Goal: Book appointment/travel/reservation

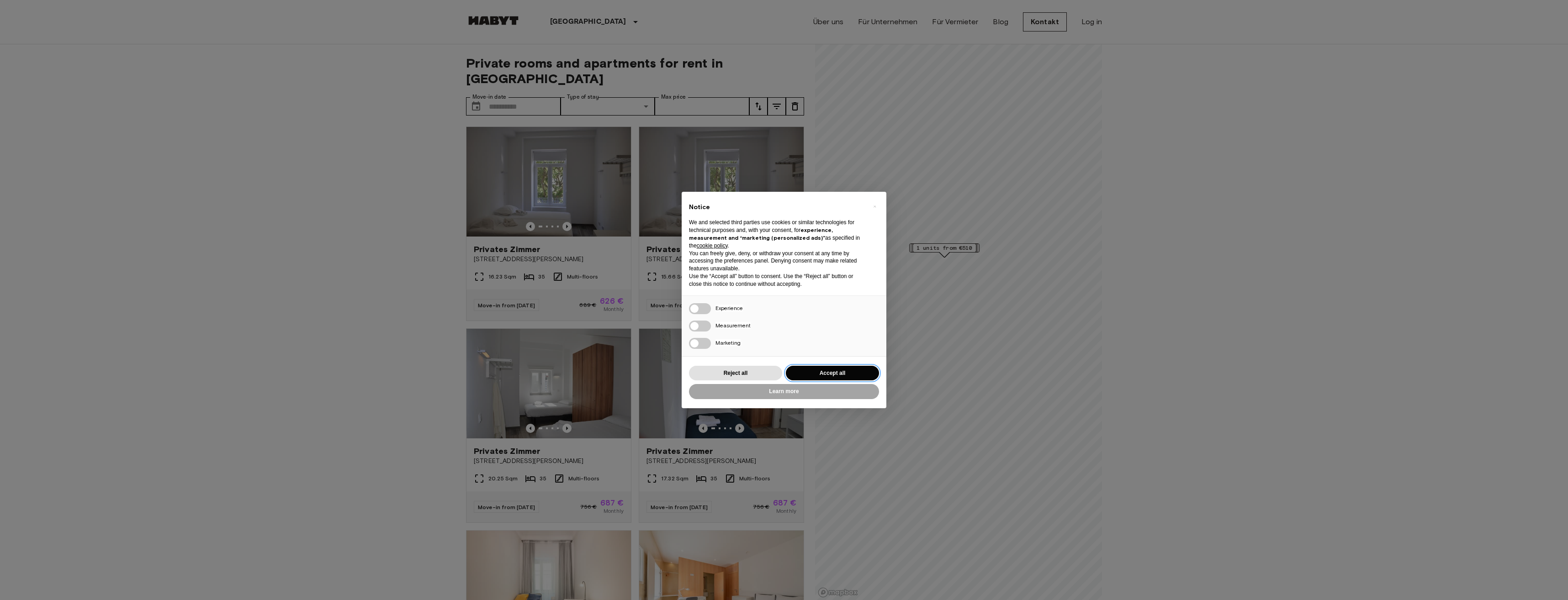
click at [827, 370] on button "Accept all" at bounding box center [832, 373] width 93 height 15
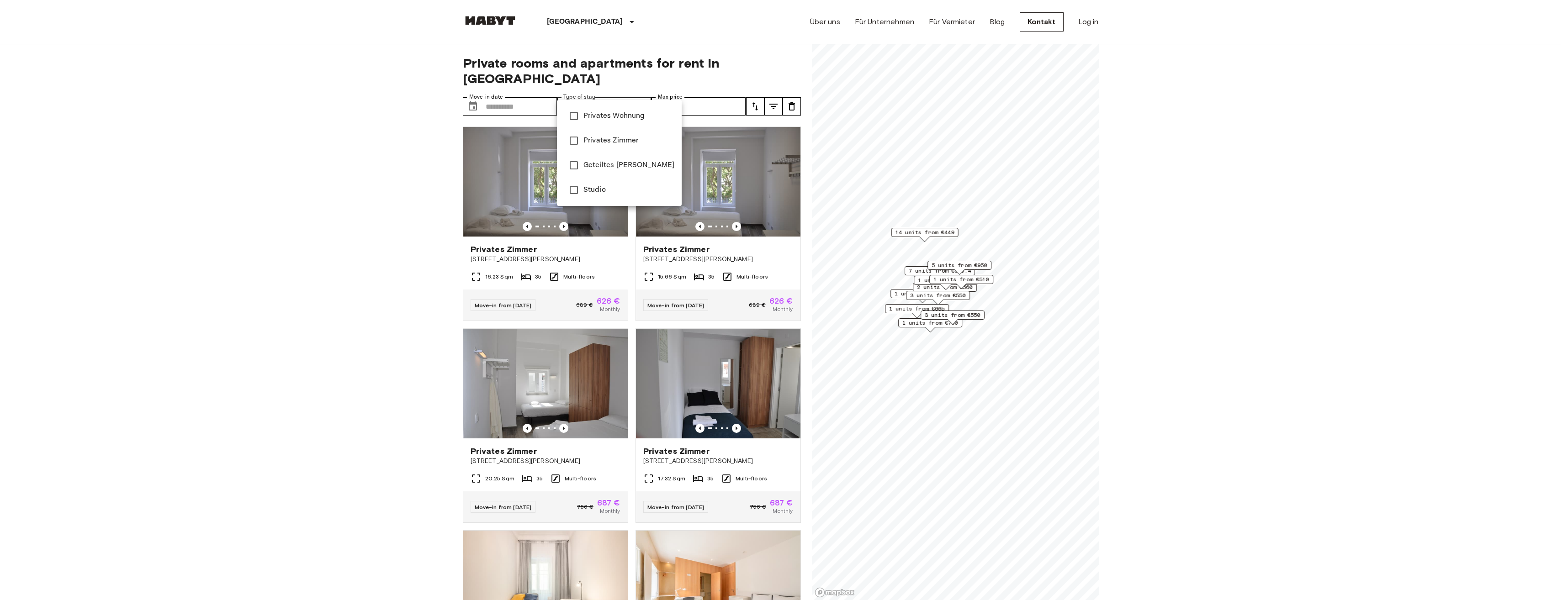
click at [351, 175] on div at bounding box center [784, 300] width 1568 height 600
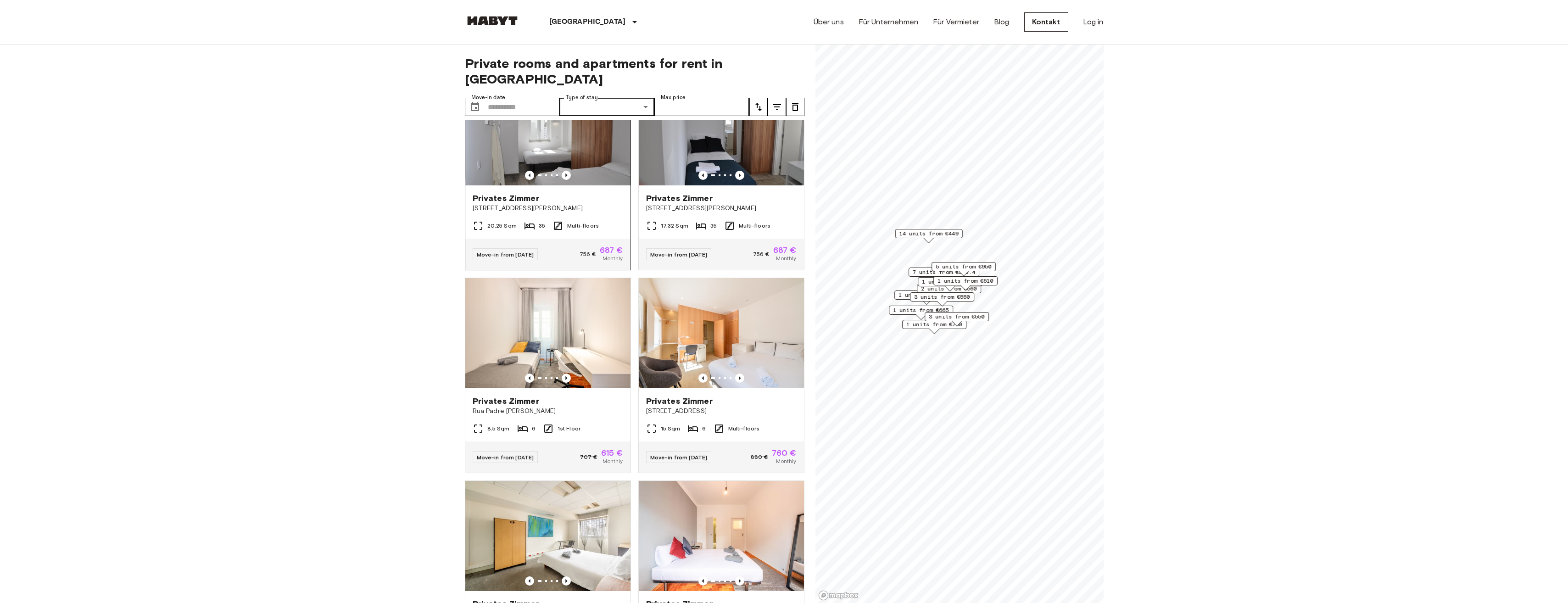
scroll to position [275, 0]
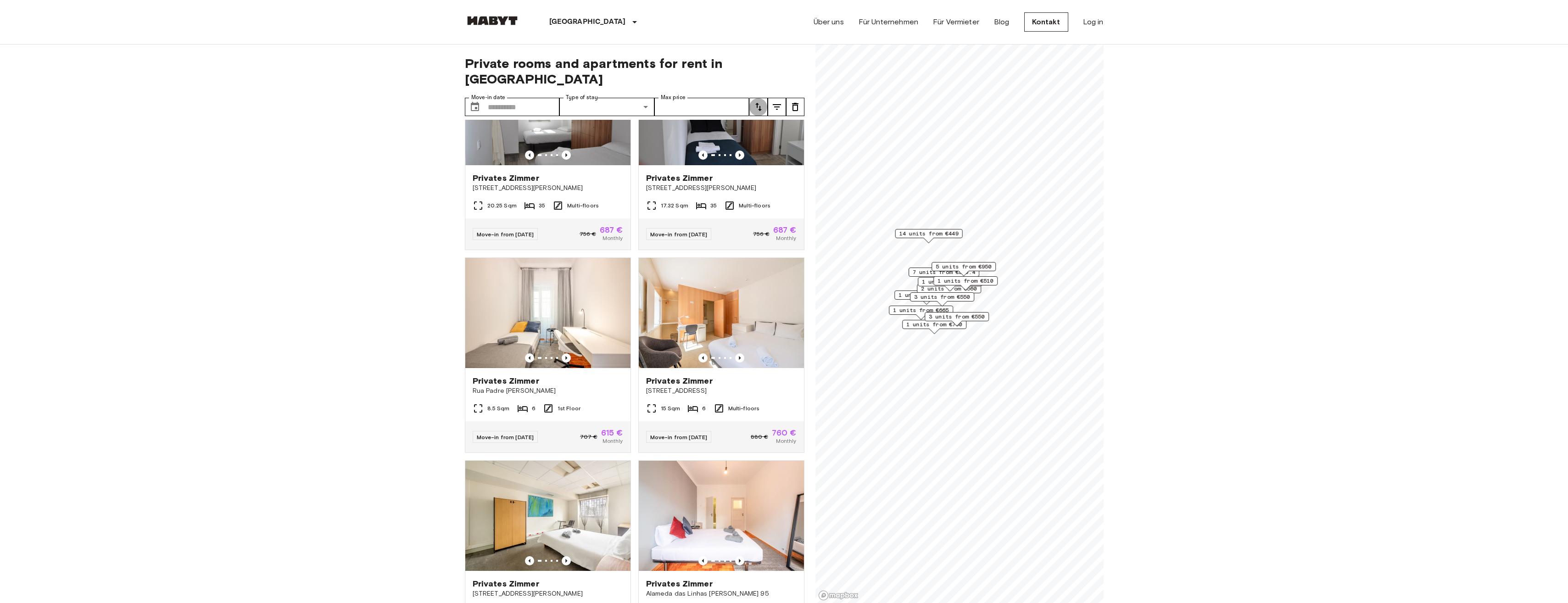
click at [759, 102] on icon "tune" at bounding box center [759, 107] width 11 height 11
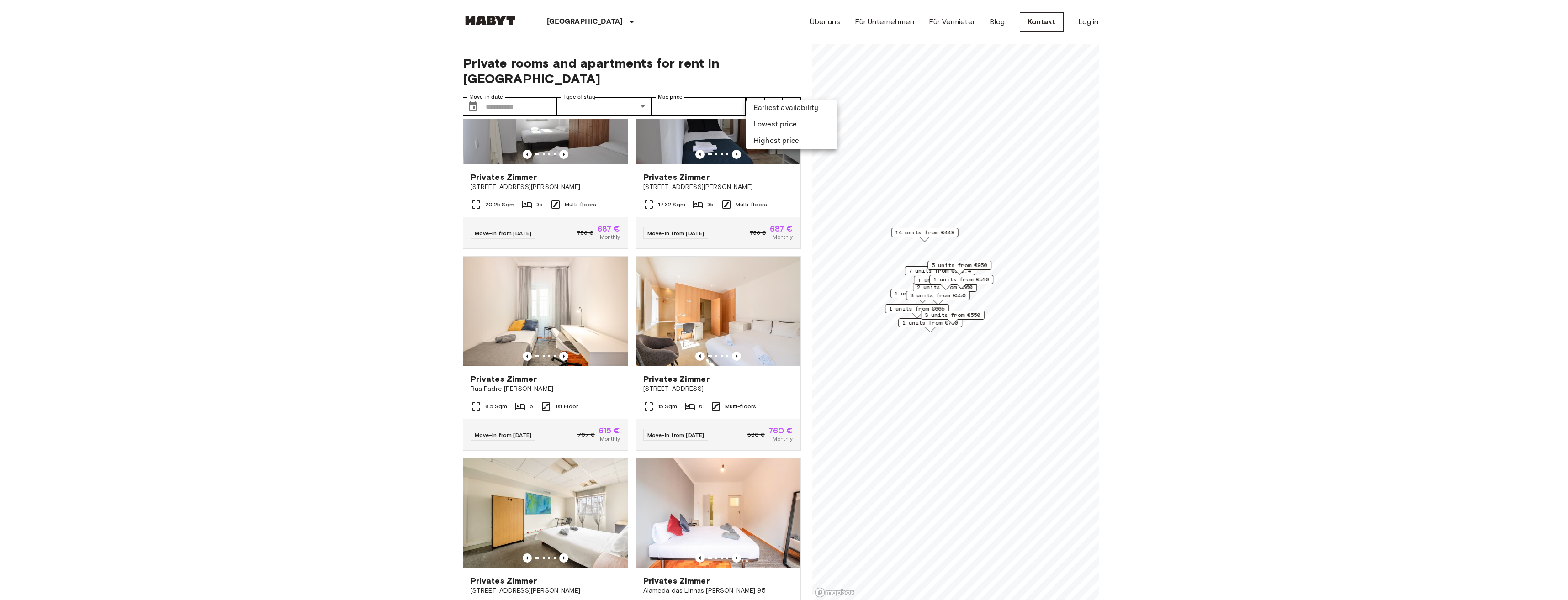
click at [762, 141] on li "Highest price" at bounding box center [792, 141] width 91 height 16
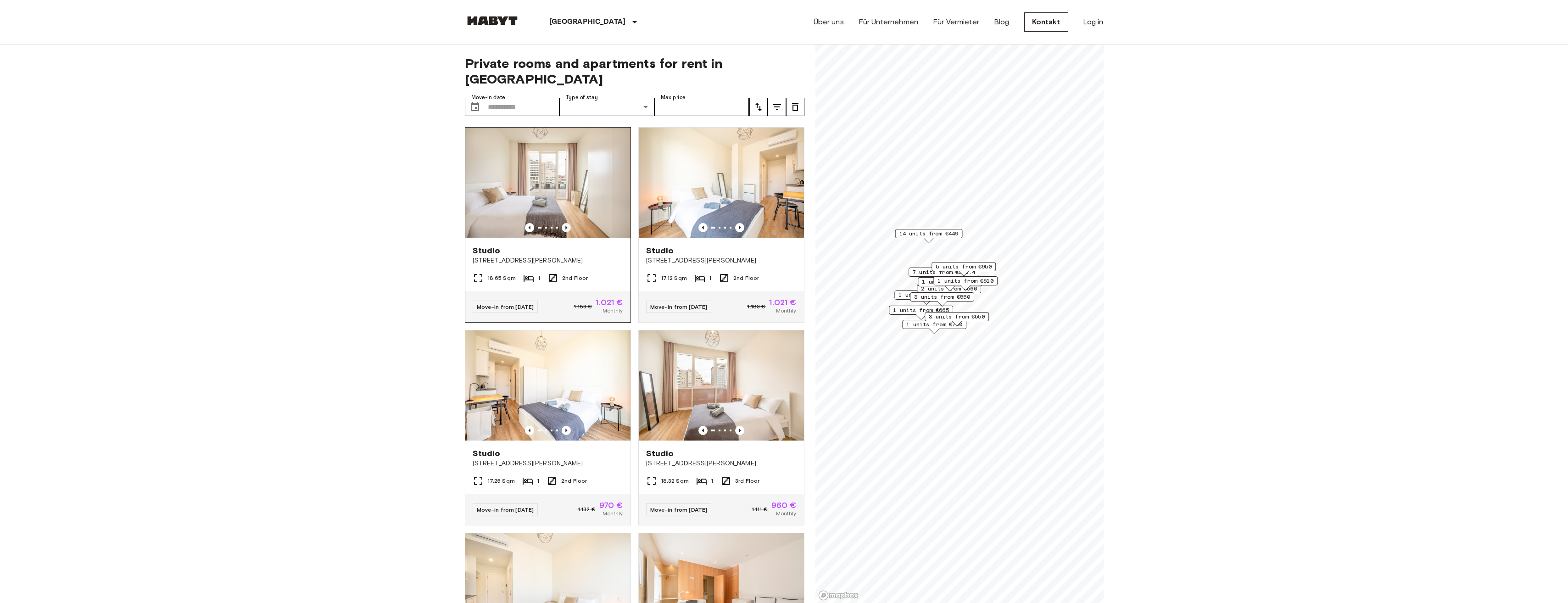
click at [562, 223] on icon "Previous image" at bounding box center [566, 228] width 9 height 9
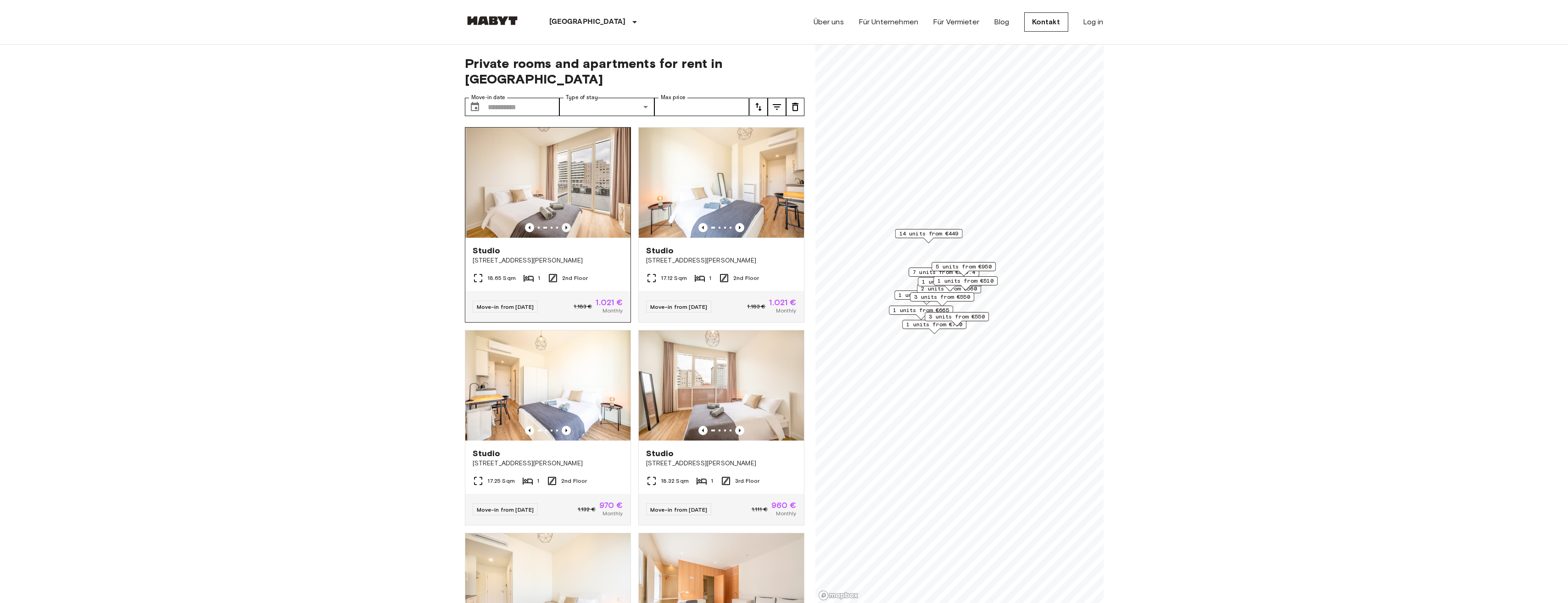
click at [562, 223] on icon "Previous image" at bounding box center [566, 228] width 9 height 9
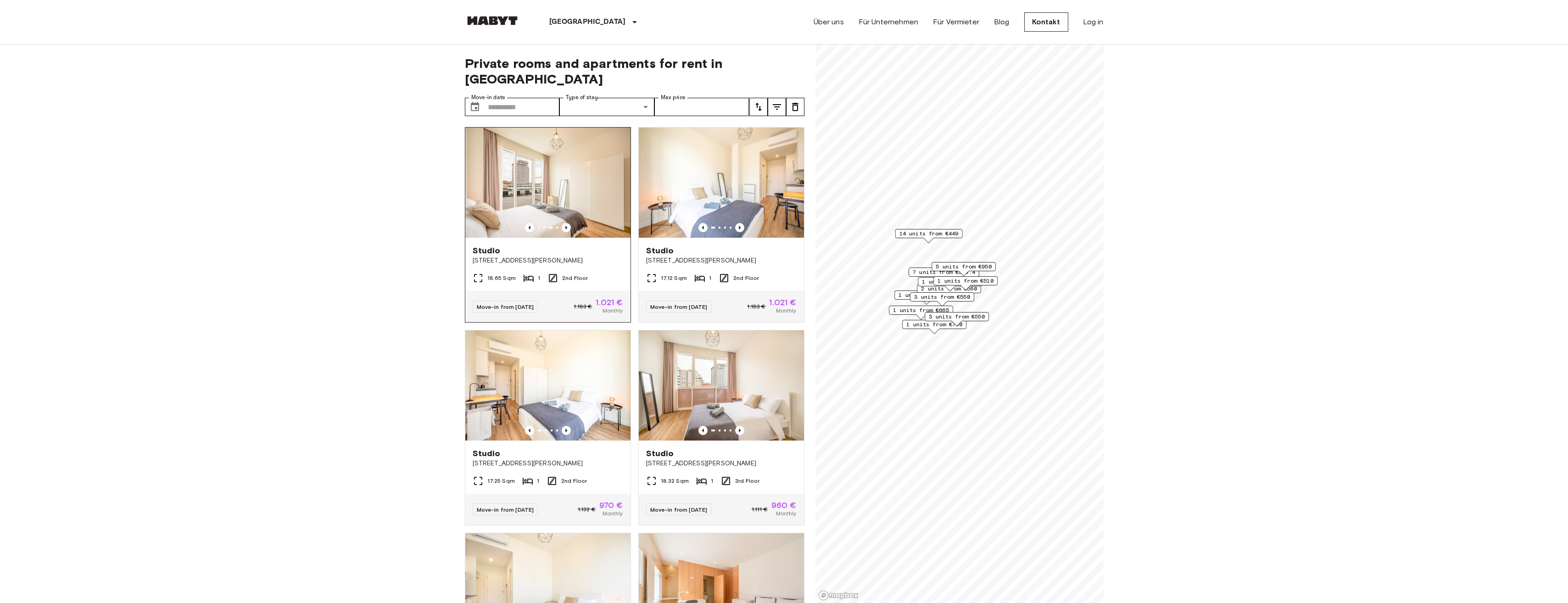
click at [532, 291] on div "Move-in from [DATE] 1.183 € 1.021 € Monthly" at bounding box center [548, 306] width 165 height 31
click at [499, 98] on input "Move-in date" at bounding box center [524, 107] width 72 height 18
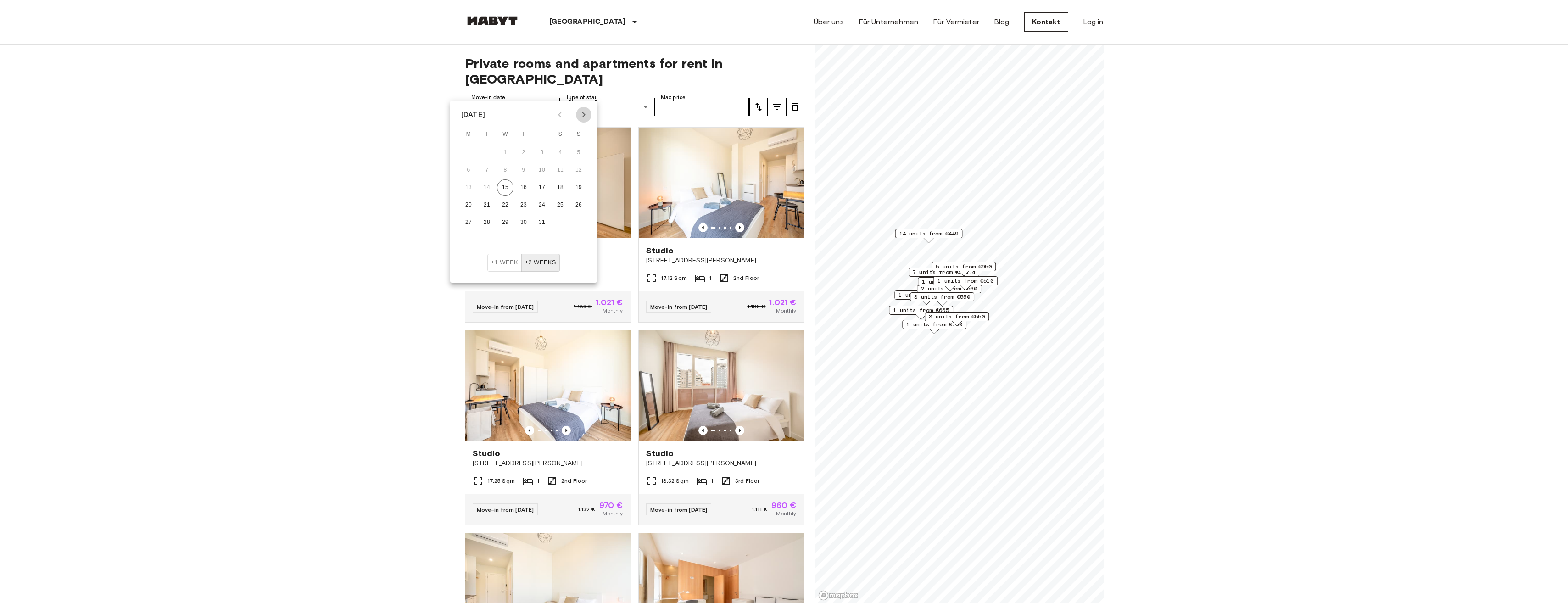
click at [582, 116] on icon "Next month" at bounding box center [584, 115] width 11 height 11
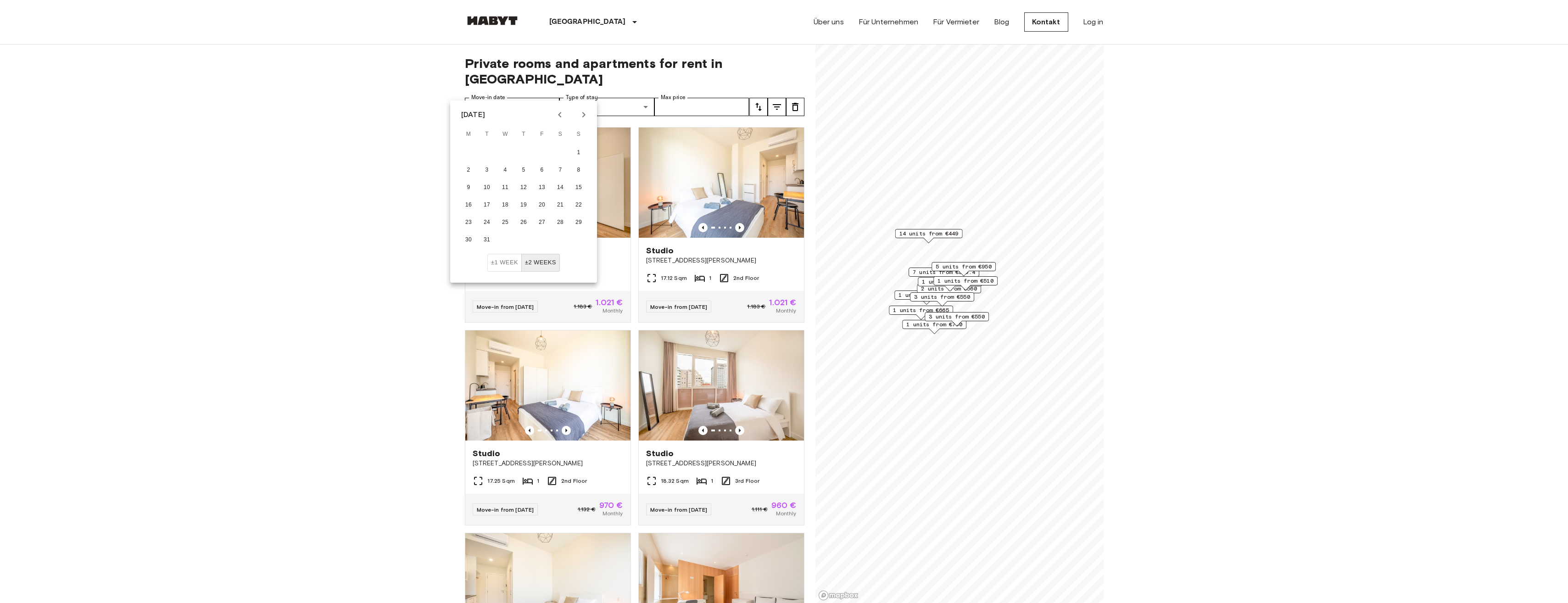
click at [582, 116] on icon "Next month" at bounding box center [584, 115] width 11 height 11
click at [581, 116] on icon "Next month" at bounding box center [584, 115] width 11 height 11
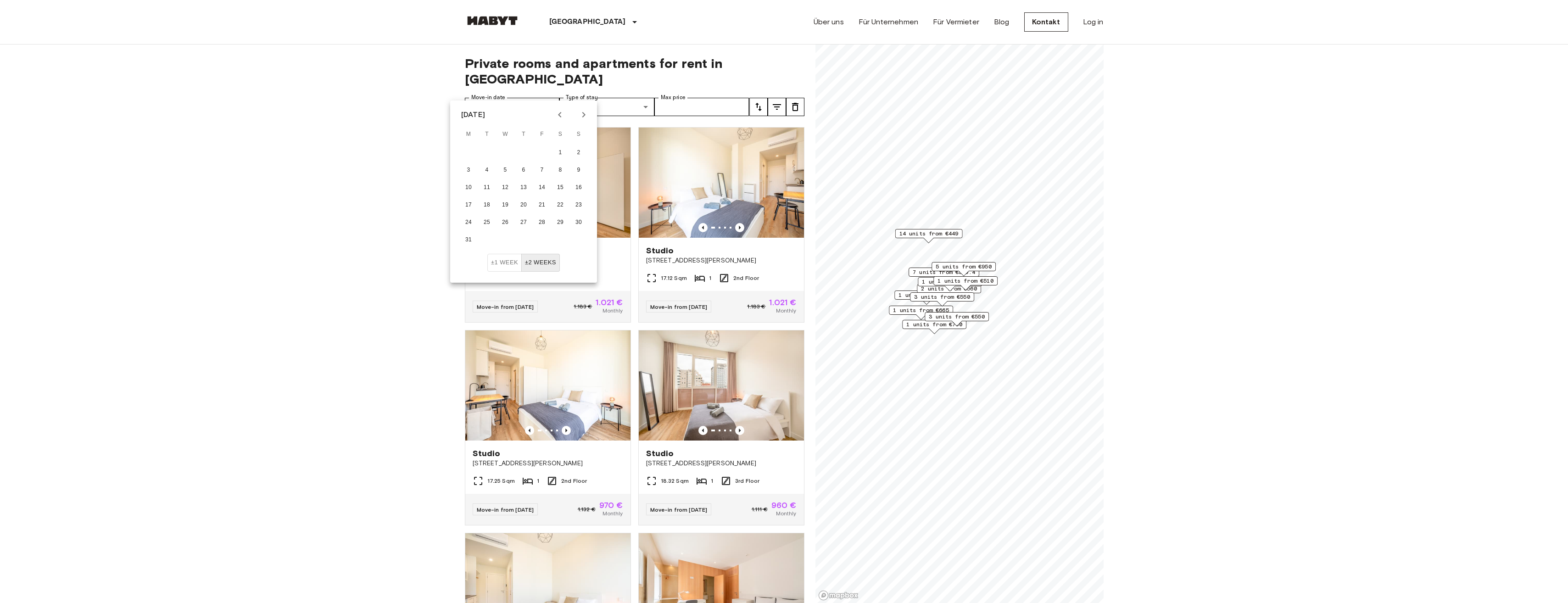
click at [581, 116] on icon "Next month" at bounding box center [584, 115] width 11 height 11
click at [490, 150] on button "1" at bounding box center [487, 152] width 17 height 17
type input "**********"
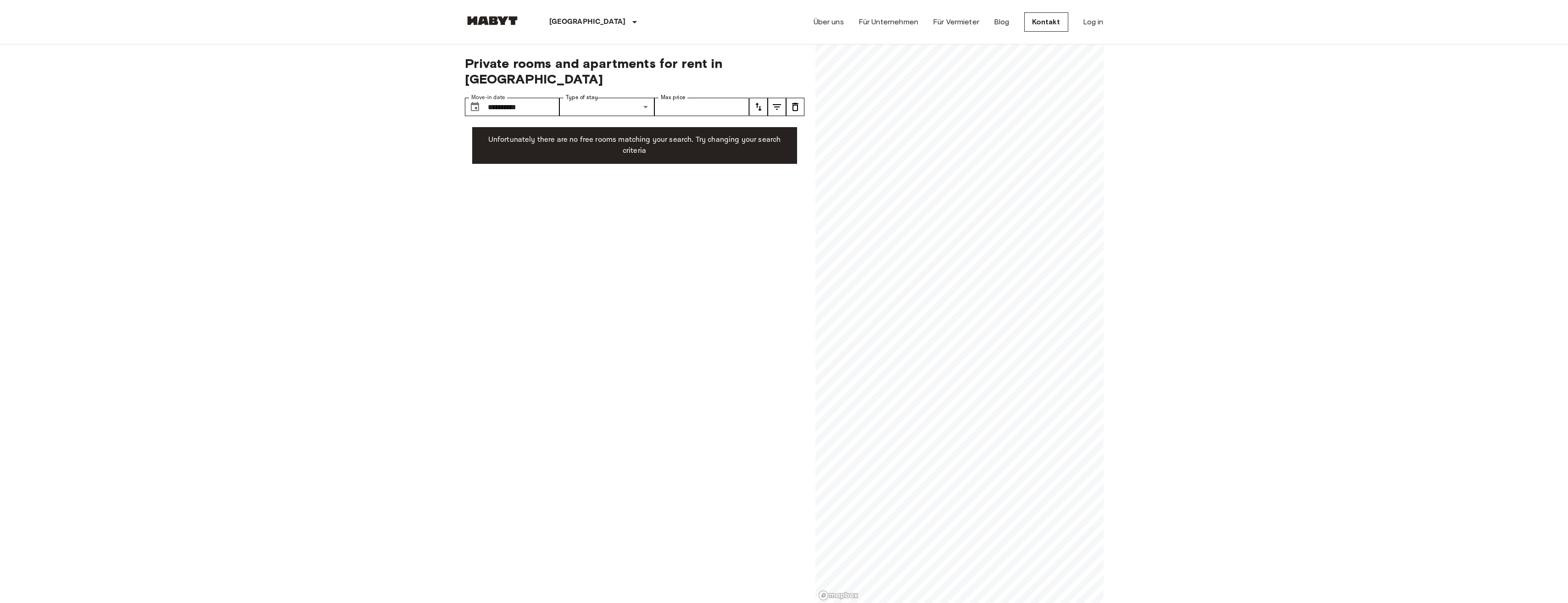
click at [594, 135] on p "Unfortunately there are no free rooms matching your search. Try changing your s…" at bounding box center [634, 146] width 310 height 22
click at [521, 98] on input "**********" at bounding box center [524, 107] width 72 height 18
click at [537, 257] on button "±2 weeks" at bounding box center [540, 262] width 39 height 18
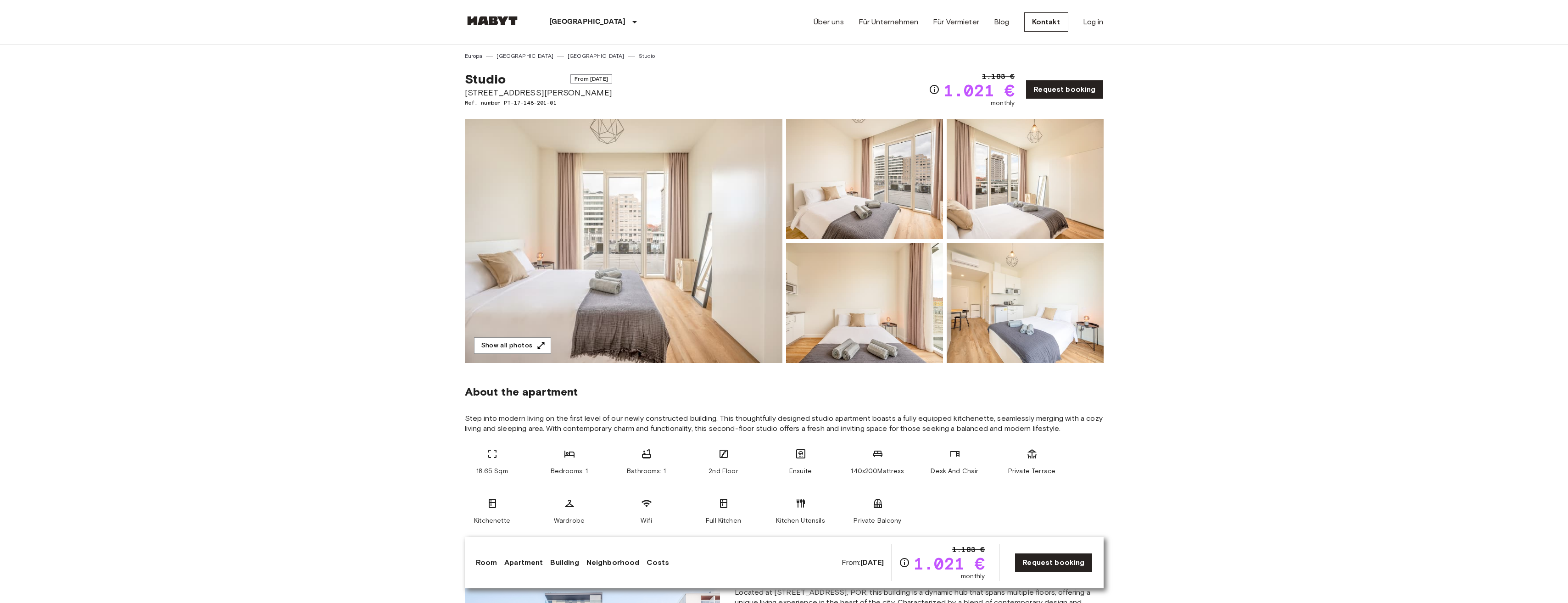
click at [483, 76] on span "Studio" at bounding box center [485, 79] width 42 height 16
click at [530, 341] on button "Show all photos" at bounding box center [512, 346] width 77 height 17
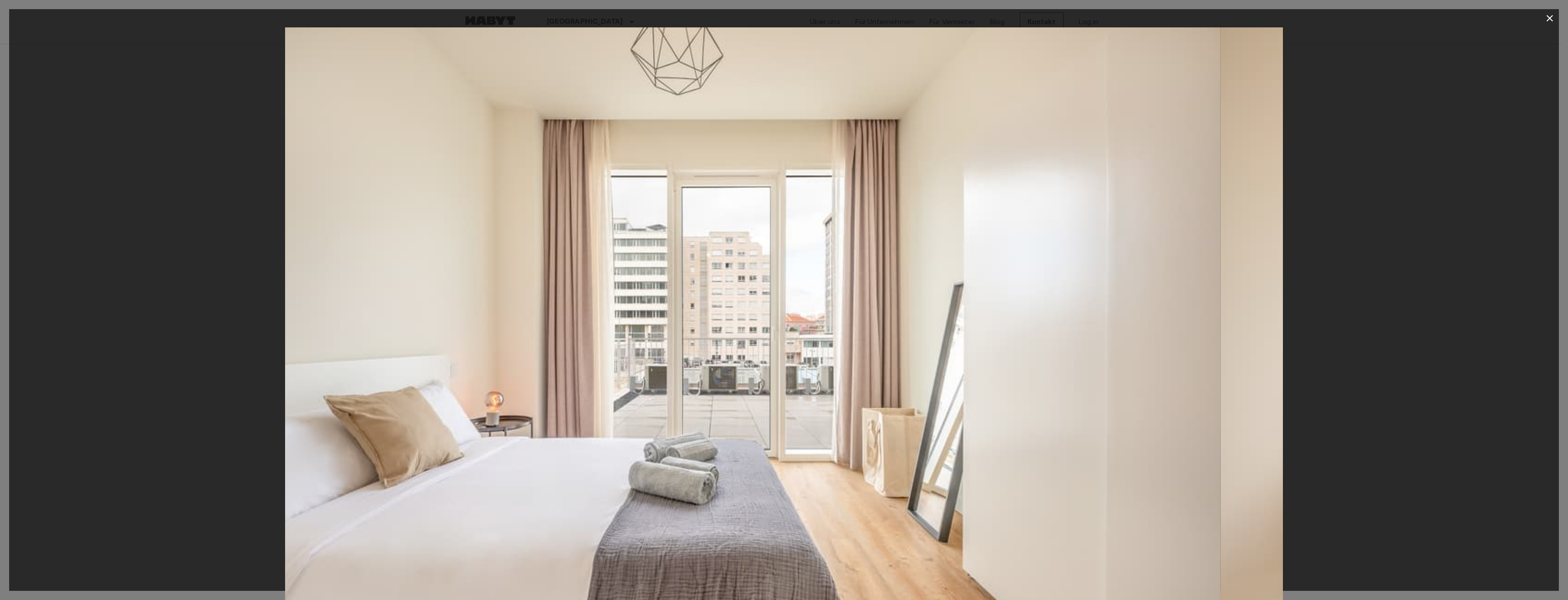
drag, startPoint x: 957, startPoint y: 348, endPoint x: 632, endPoint y: 306, distance: 327.7
click at [743, 324] on img at bounding box center [721, 360] width 998 height 665
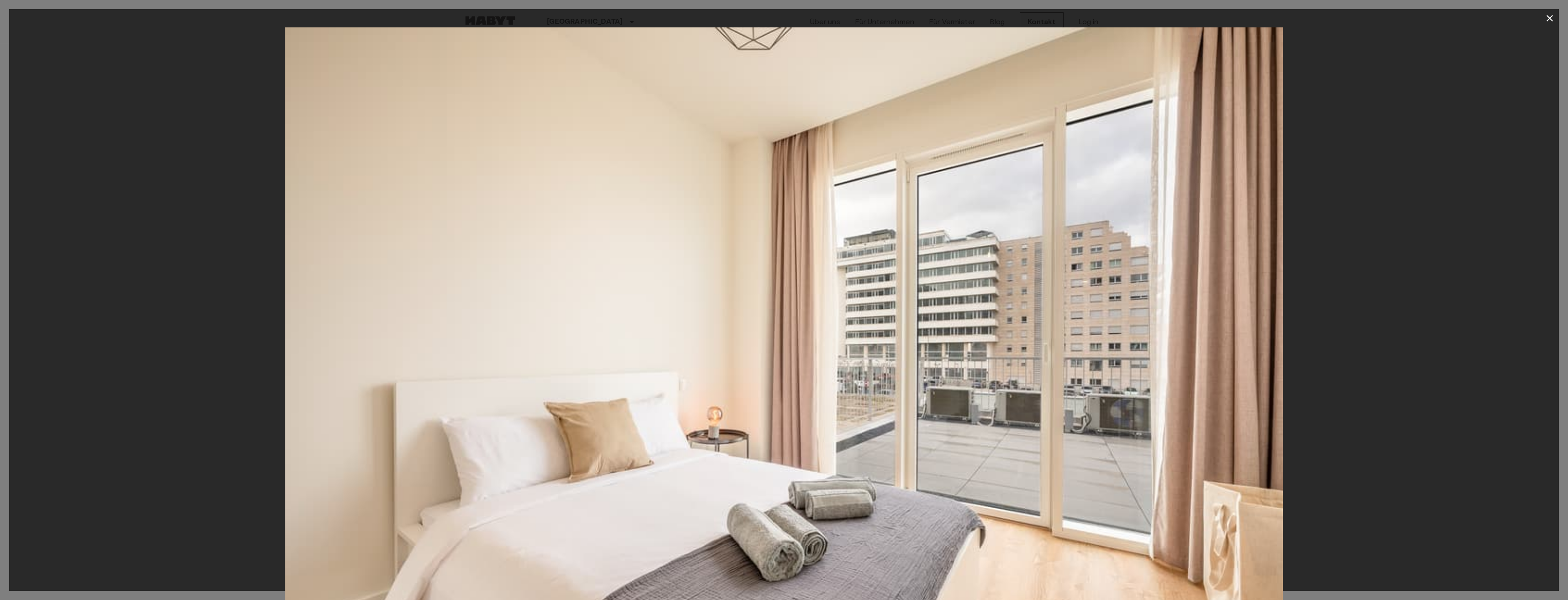
drag, startPoint x: 941, startPoint y: 323, endPoint x: 655, endPoint y: 277, distance: 289.7
click at [727, 293] on img at bounding box center [783, 360] width 998 height 665
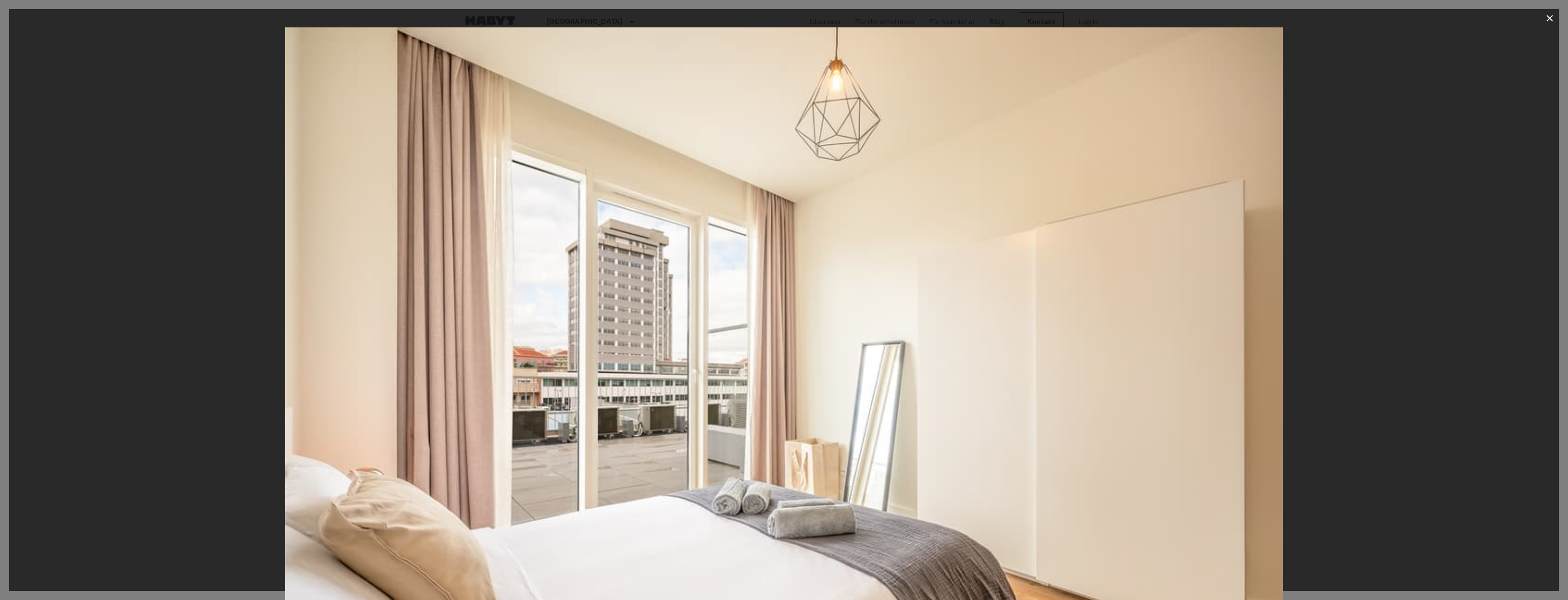
drag, startPoint x: 869, startPoint y: 291, endPoint x: 744, endPoint y: 289, distance: 125.0
click at [768, 288] on img at bounding box center [783, 360] width 998 height 665
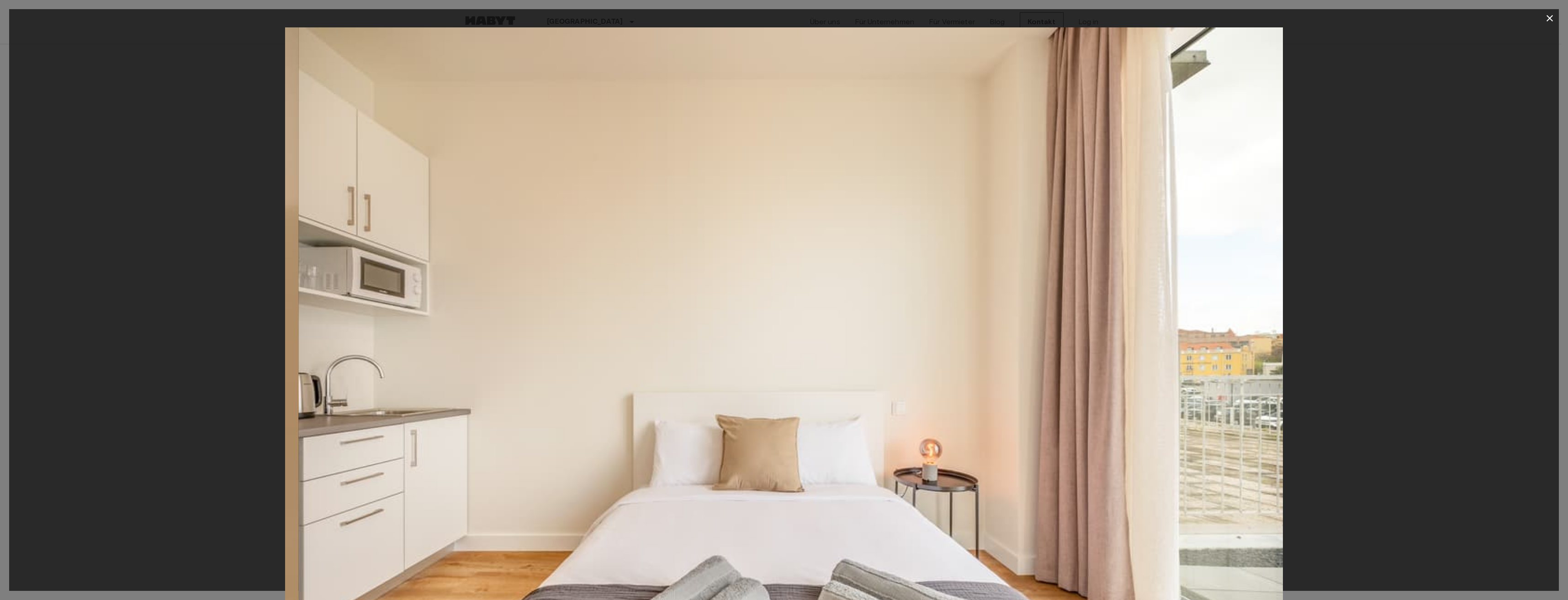
drag, startPoint x: 852, startPoint y: 295, endPoint x: 741, endPoint y: 281, distance: 111.9
click at [746, 281] on img at bounding box center [797, 360] width 998 height 665
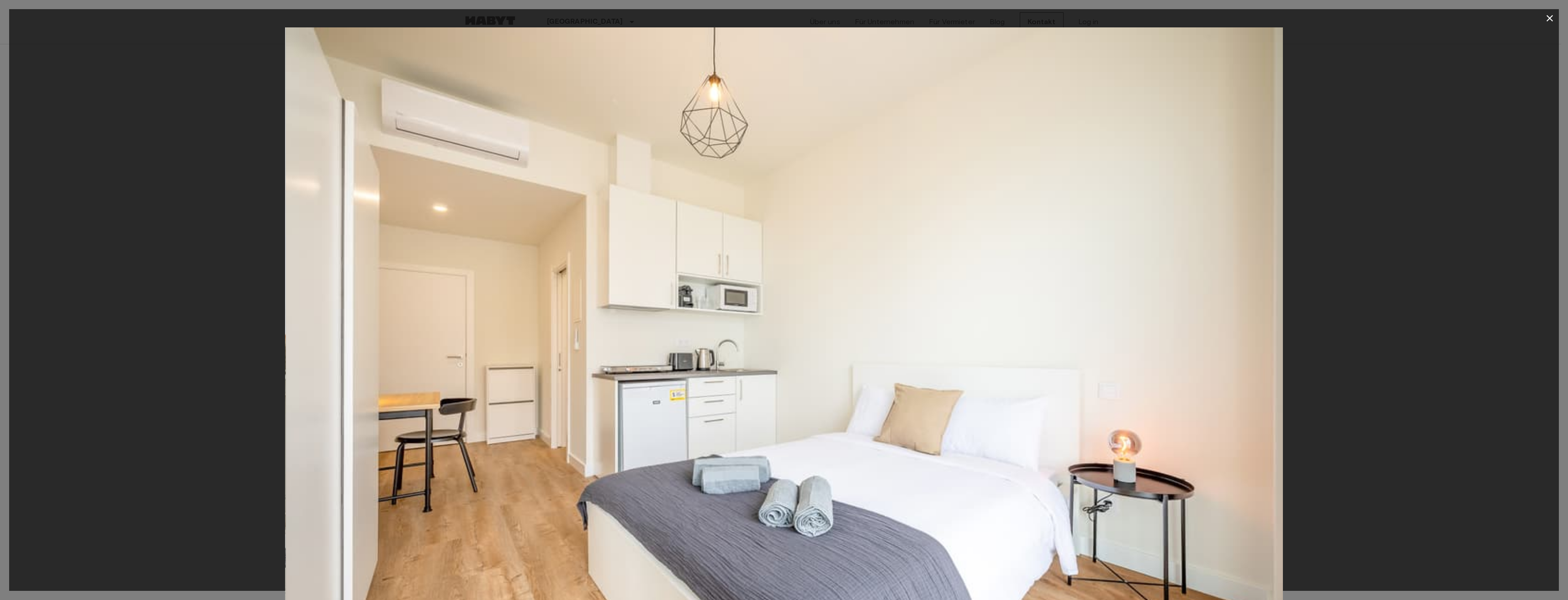
drag, startPoint x: 803, startPoint y: 283, endPoint x: 713, endPoint y: 266, distance: 91.6
click at [653, 262] on img at bounding box center [785, 360] width 998 height 665
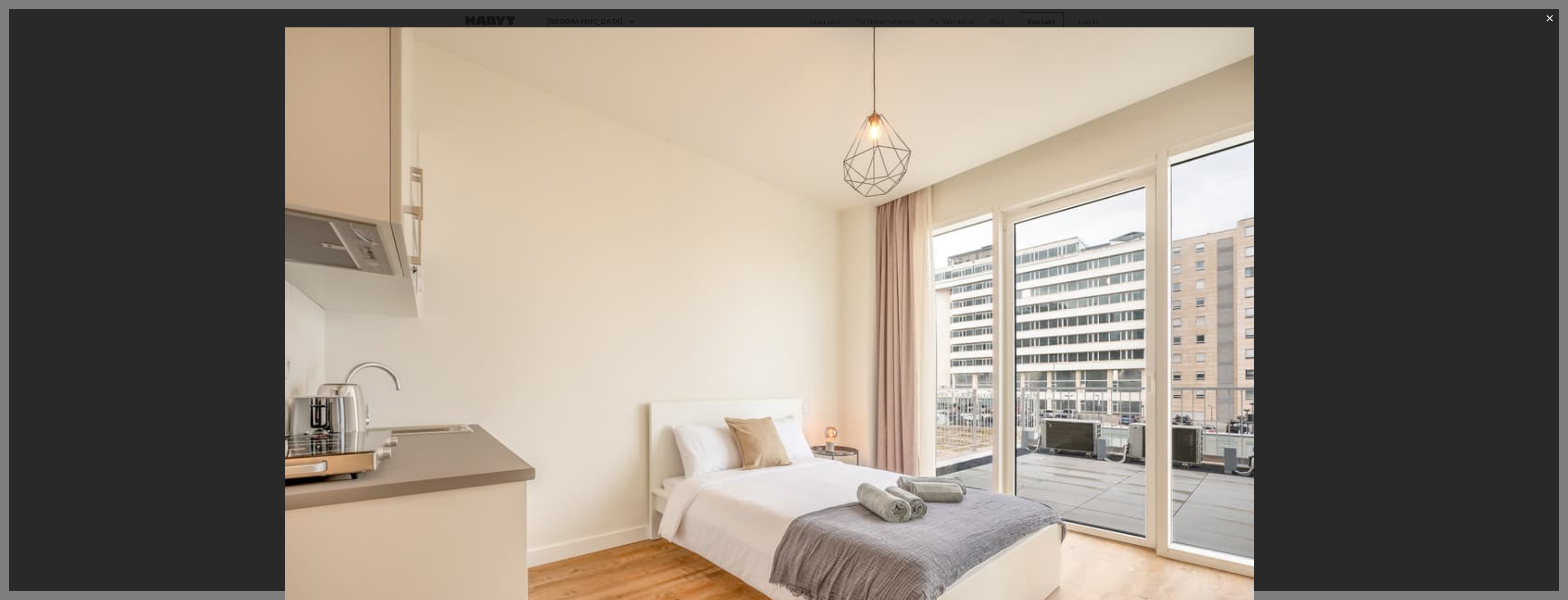
drag, startPoint x: 896, startPoint y: 284, endPoint x: 752, endPoint y: 259, distance: 146.2
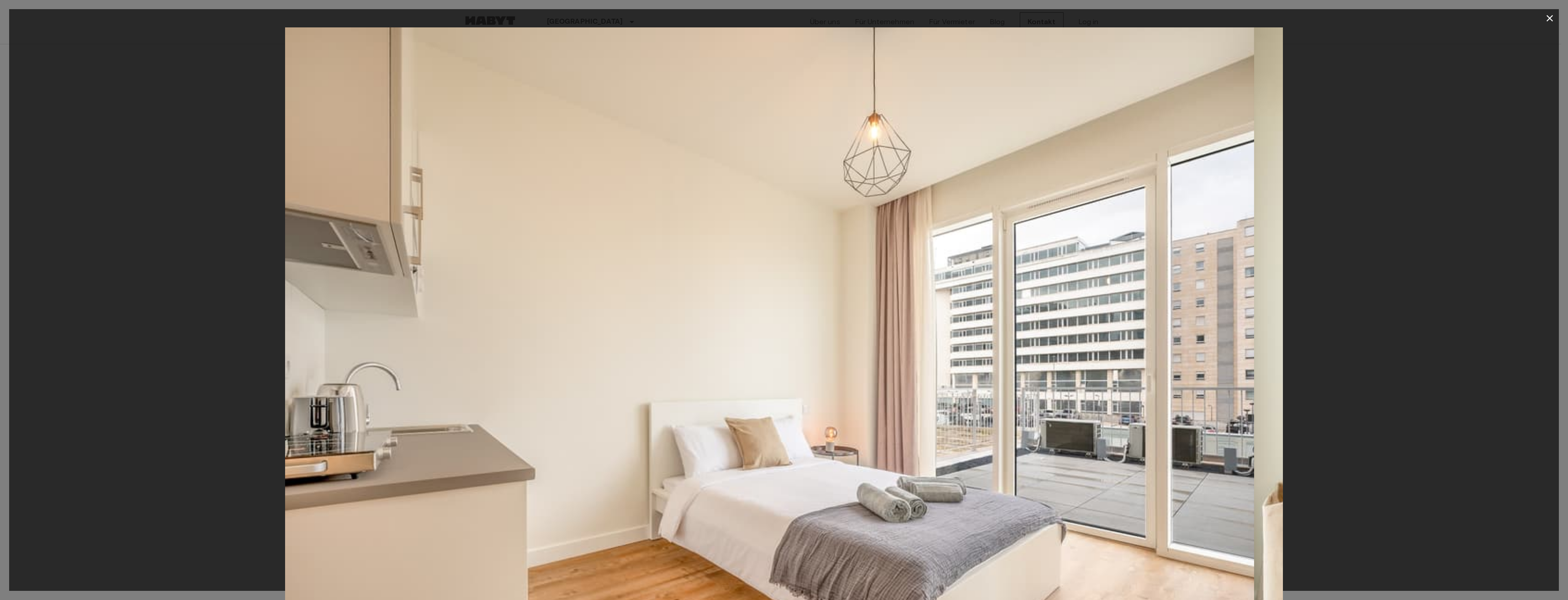
click at [772, 259] on img at bounding box center [755, 360] width 998 height 665
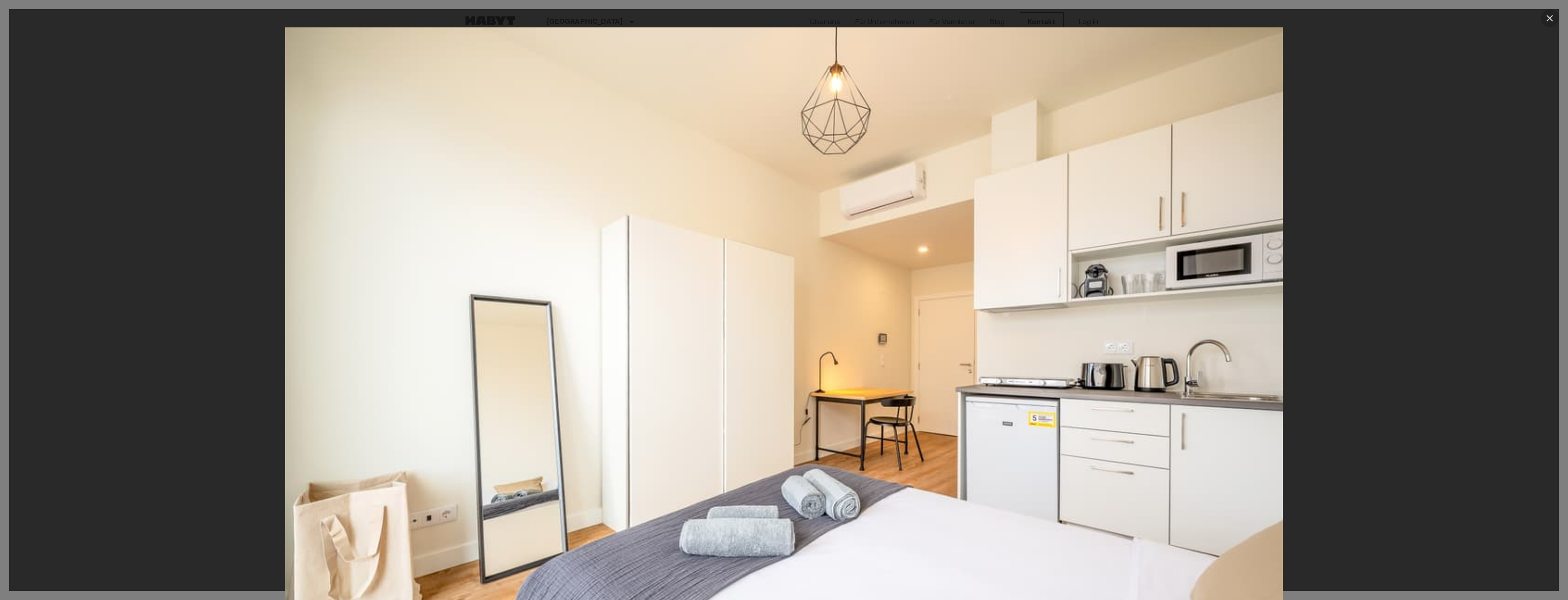
click at [1552, 20] on icon "button" at bounding box center [1550, 18] width 7 height 7
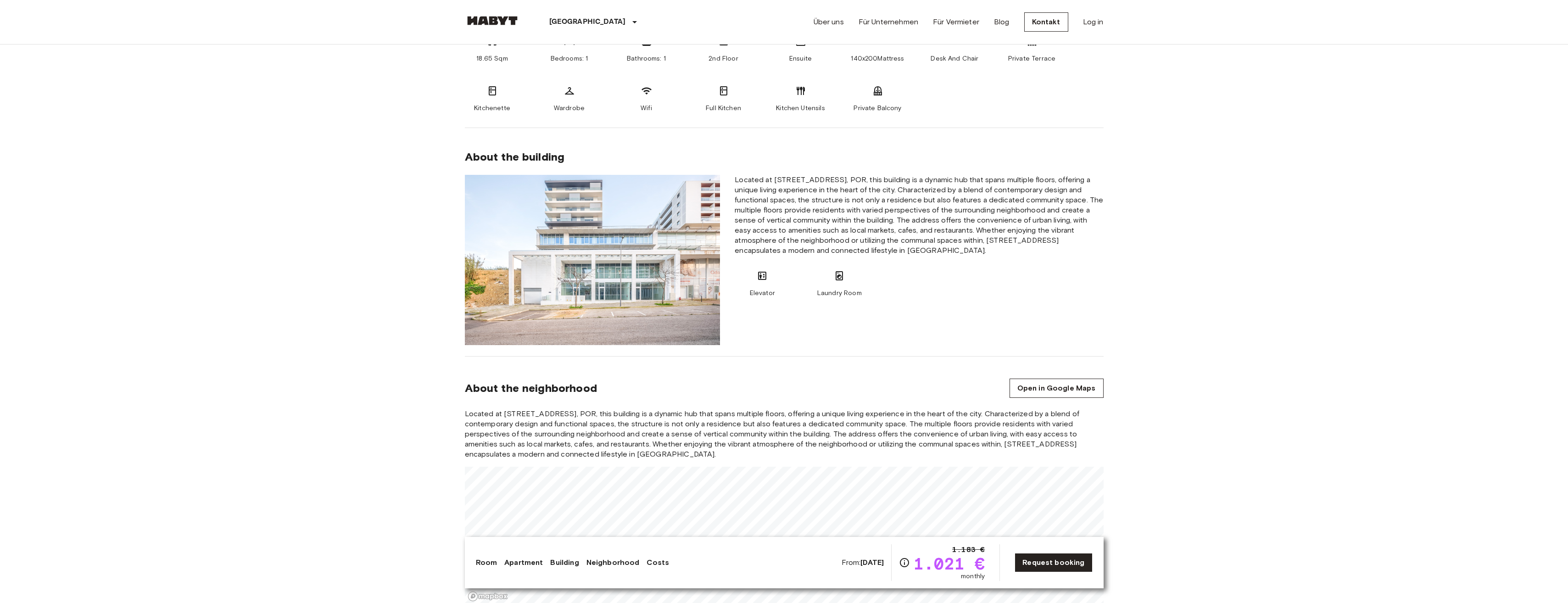
scroll to position [411, 0]
click at [871, 559] on b "Nov 17 2025" at bounding box center [872, 563] width 23 height 9
click at [1036, 563] on link "Request booking" at bounding box center [1053, 563] width 78 height 20
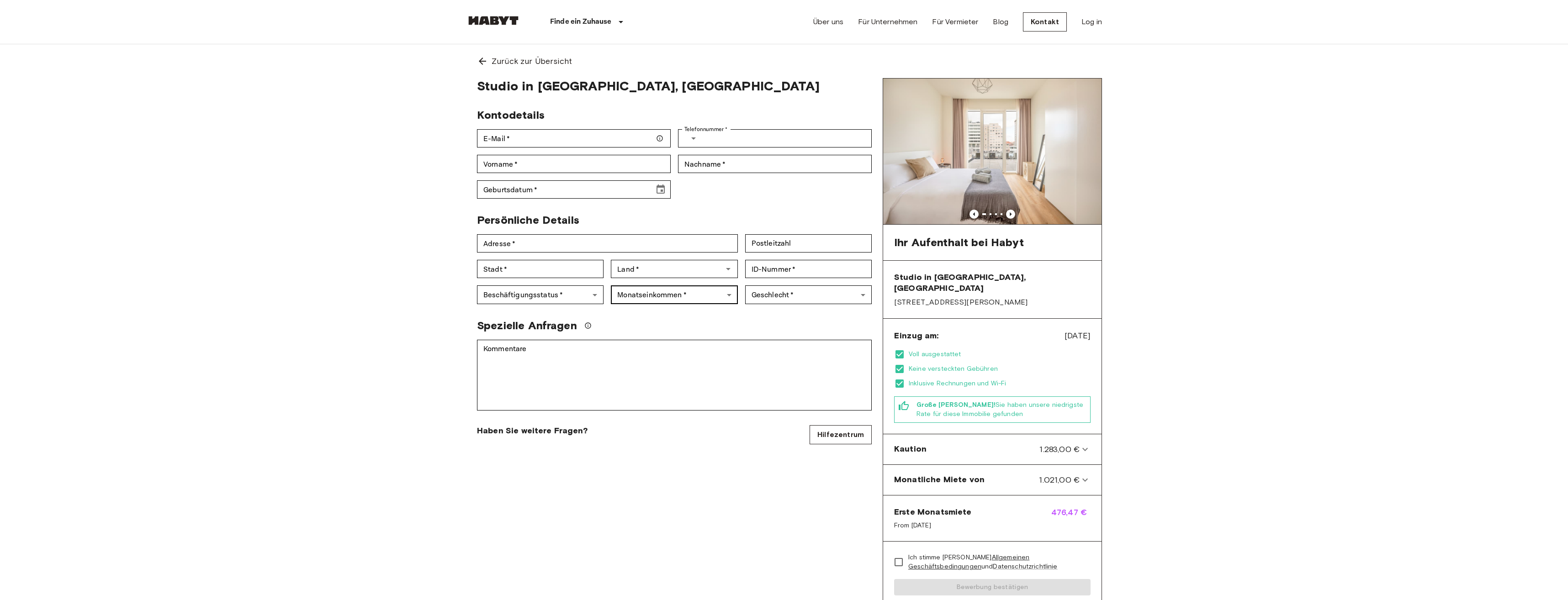
click at [682, 301] on body "Finde ein Zuhause Europa Amsterdam Berlin Brüssel Köln Dusseldorf Frankfurt Gra…" at bounding box center [784, 534] width 1568 height 1069
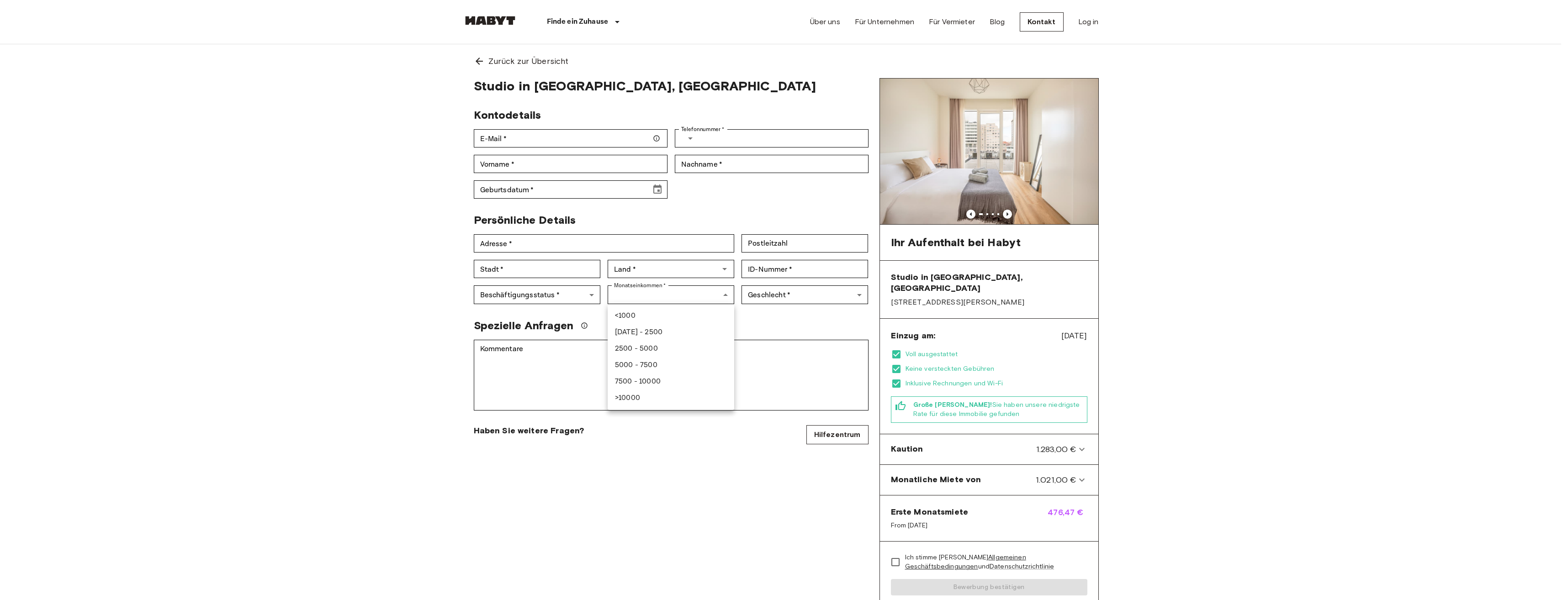
click at [759, 464] on div at bounding box center [784, 300] width 1568 height 600
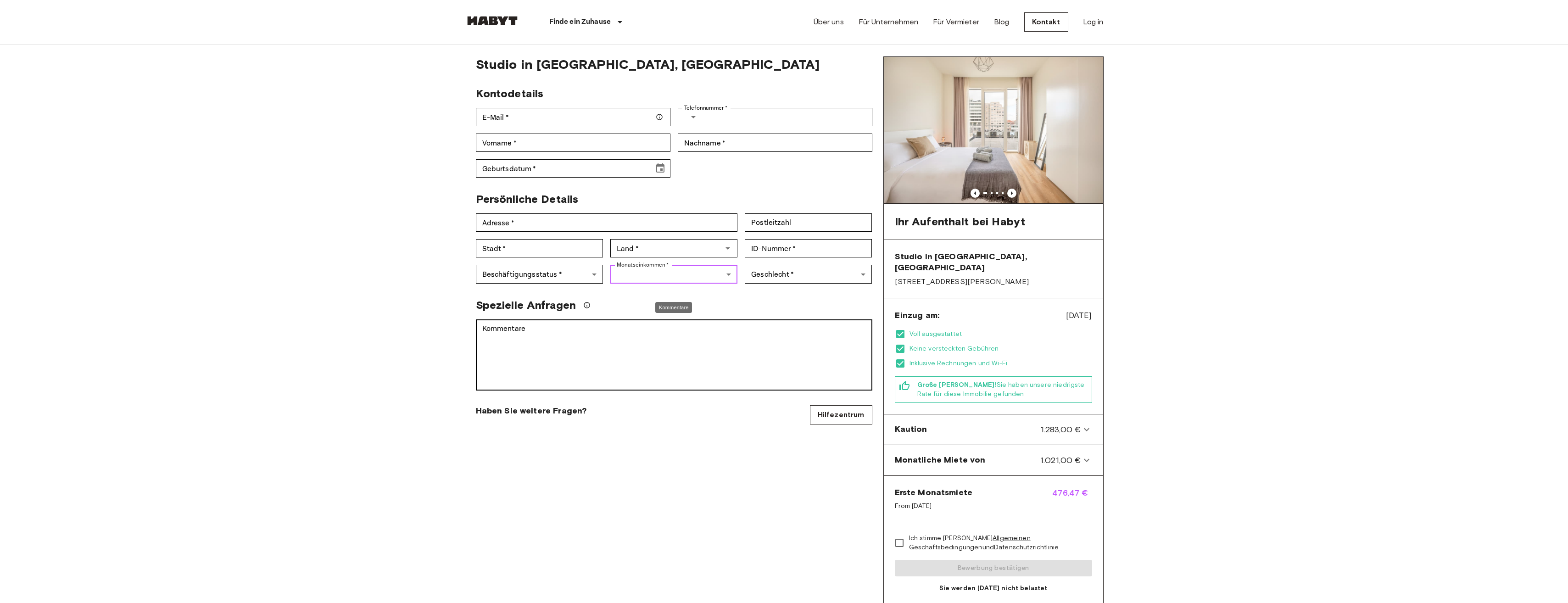
scroll to position [46, 0]
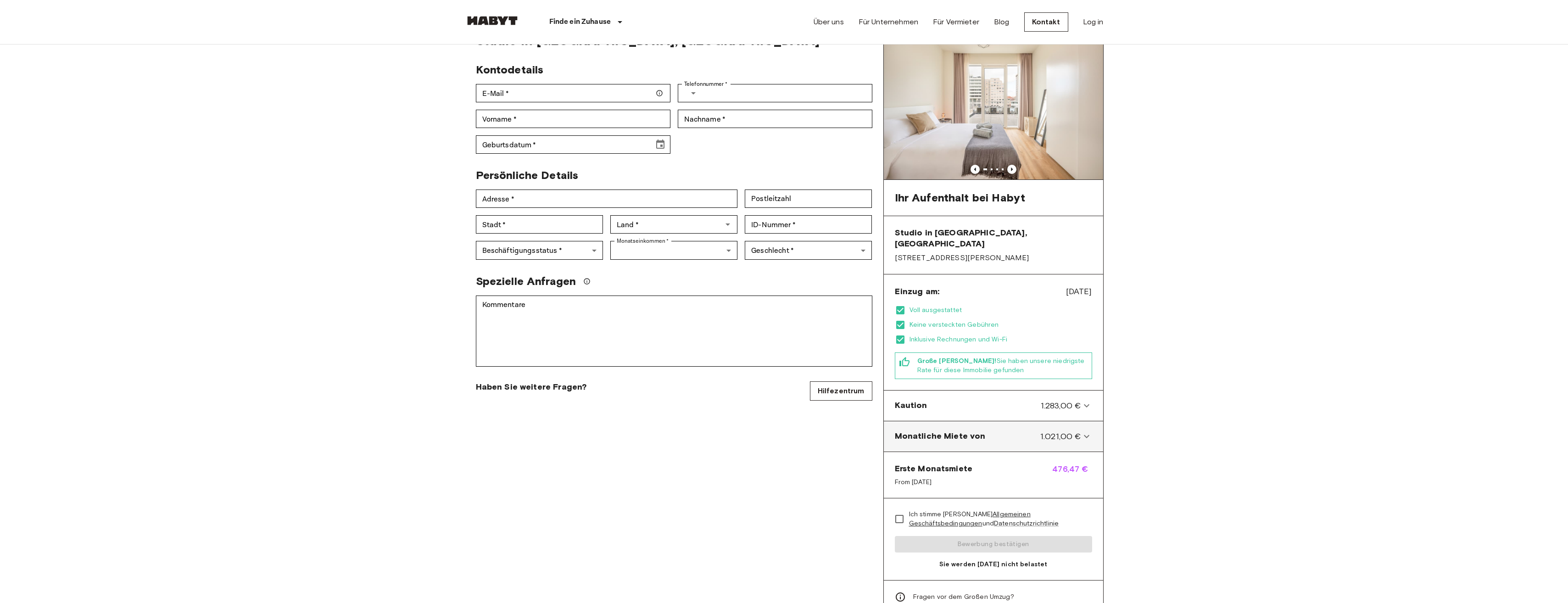
click at [1055, 431] on span "1.021,00 €" at bounding box center [1061, 437] width 41 height 12
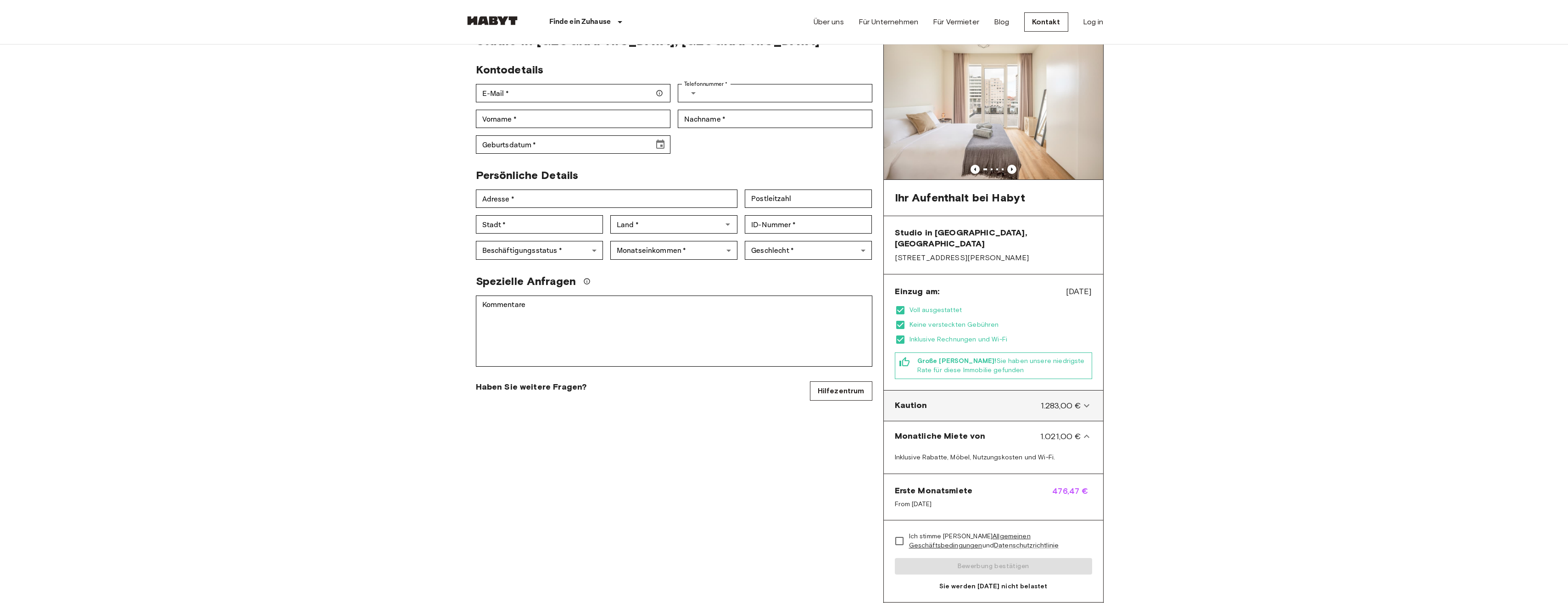
click at [1051, 401] on div "Kaution 1.283,00 €" at bounding box center [993, 406] width 212 height 23
click at [1055, 435] on von-panel "Monatliche Miete von 1.021,00 €" at bounding box center [993, 437] width 212 height 23
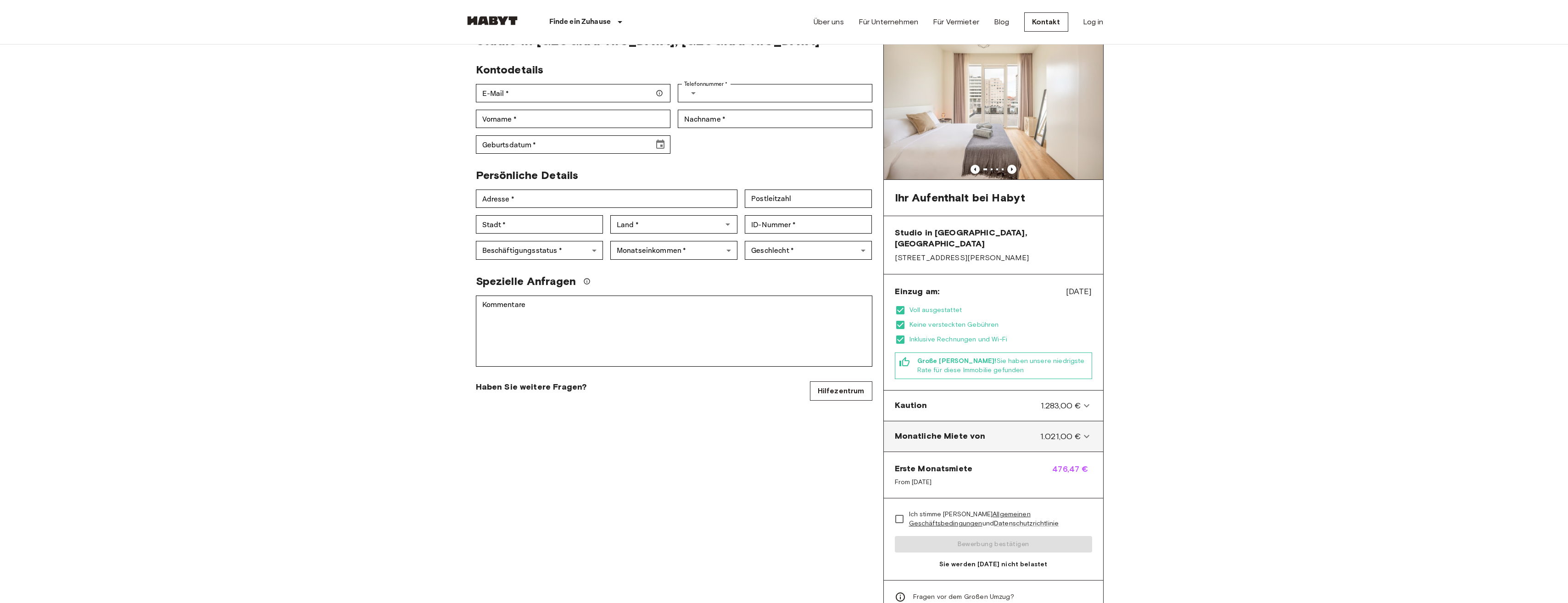
click at [1053, 431] on span "1.021,00 €" at bounding box center [1061, 437] width 41 height 12
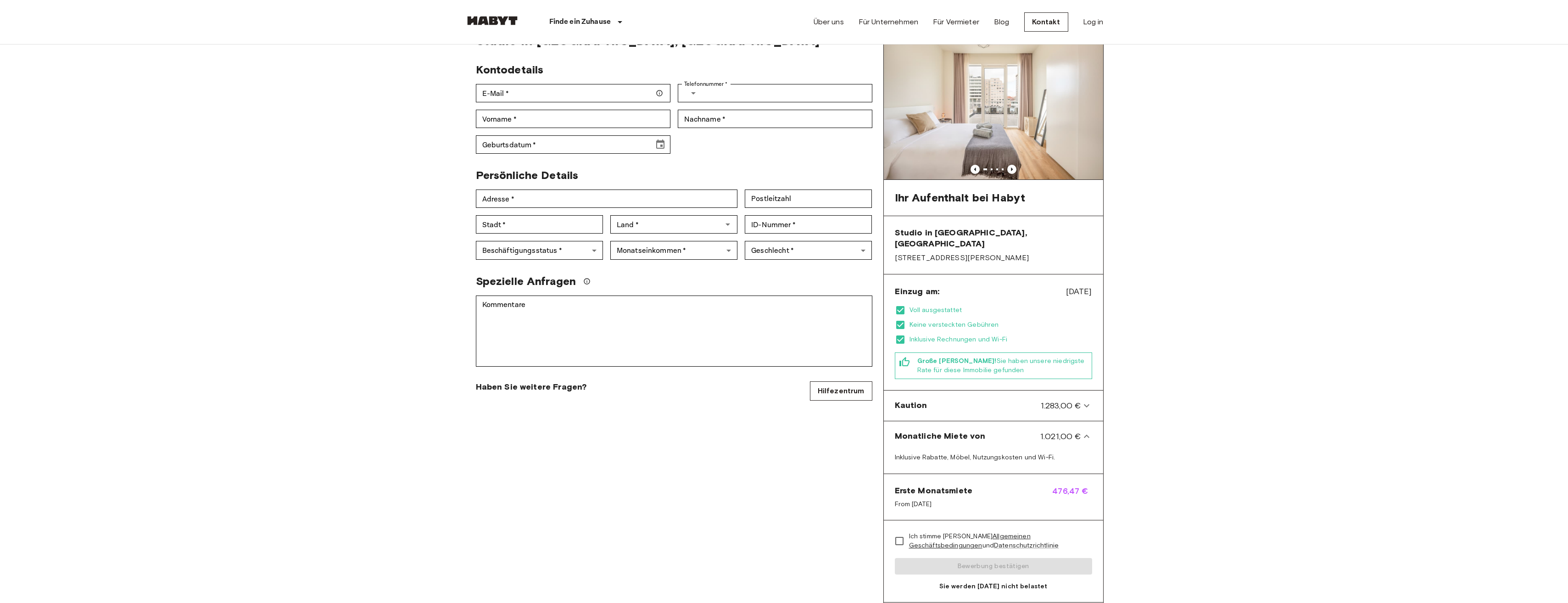
click at [922, 500] on span "From Nov 17, 2025" at bounding box center [934, 504] width 78 height 9
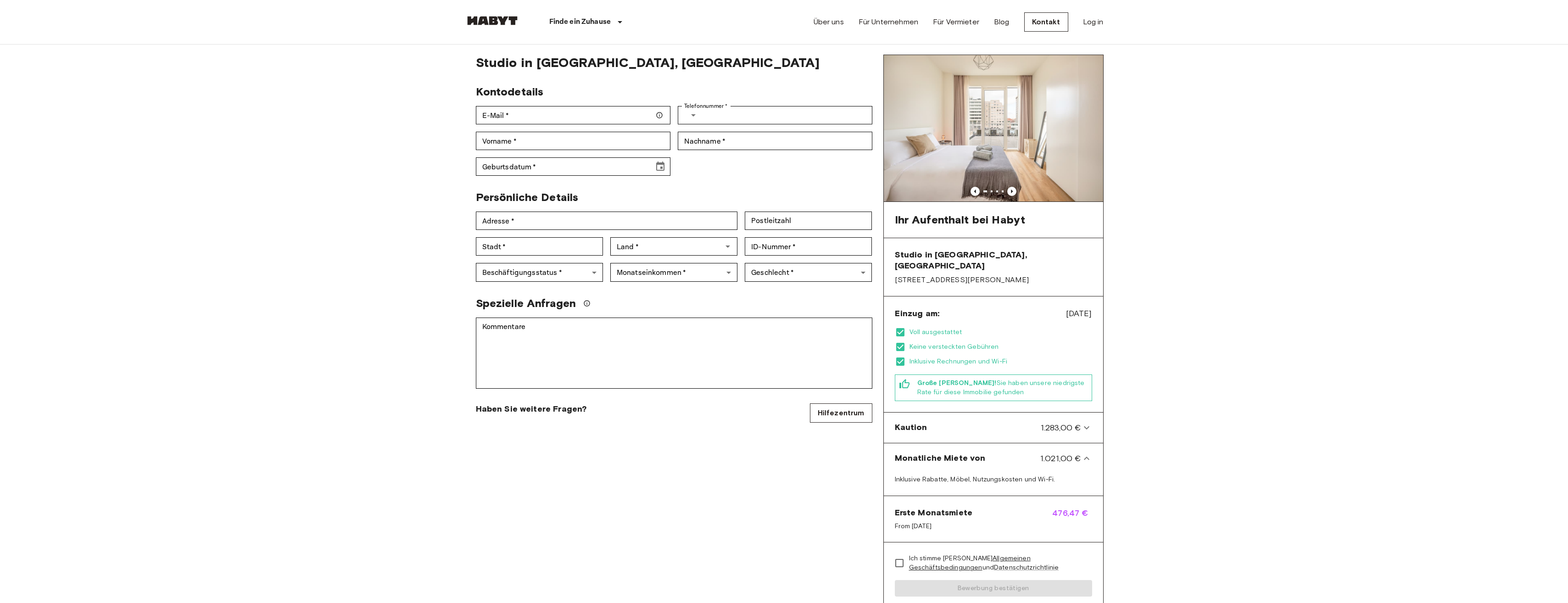
scroll to position [0, 0]
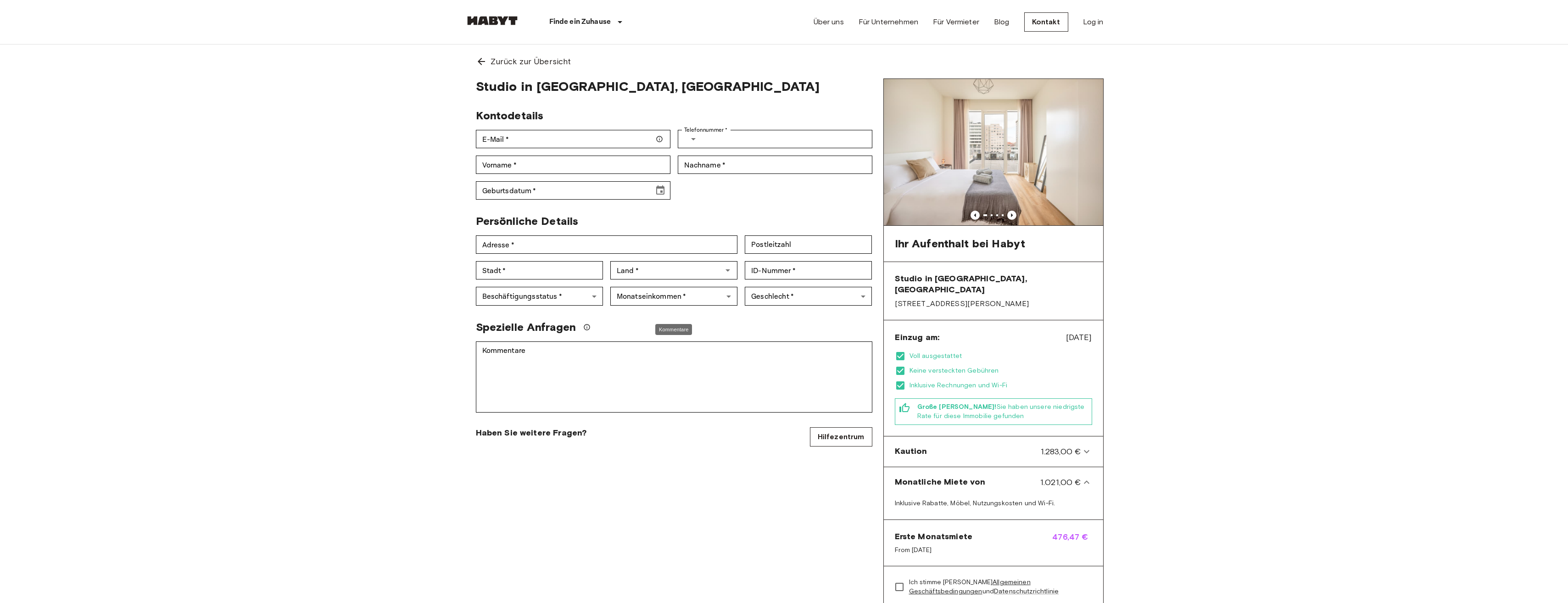
drag, startPoint x: 667, startPoint y: 332, endPoint x: 627, endPoint y: 319, distance: 42.1
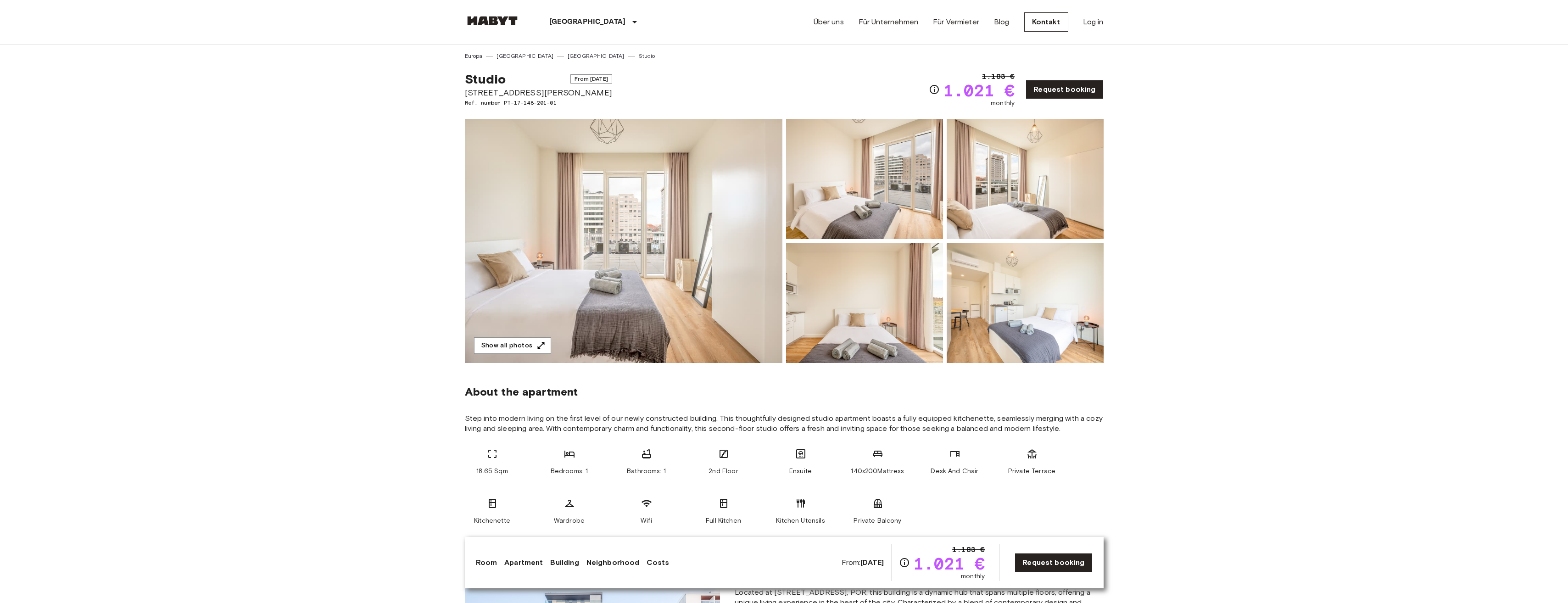
scroll to position [411, 0]
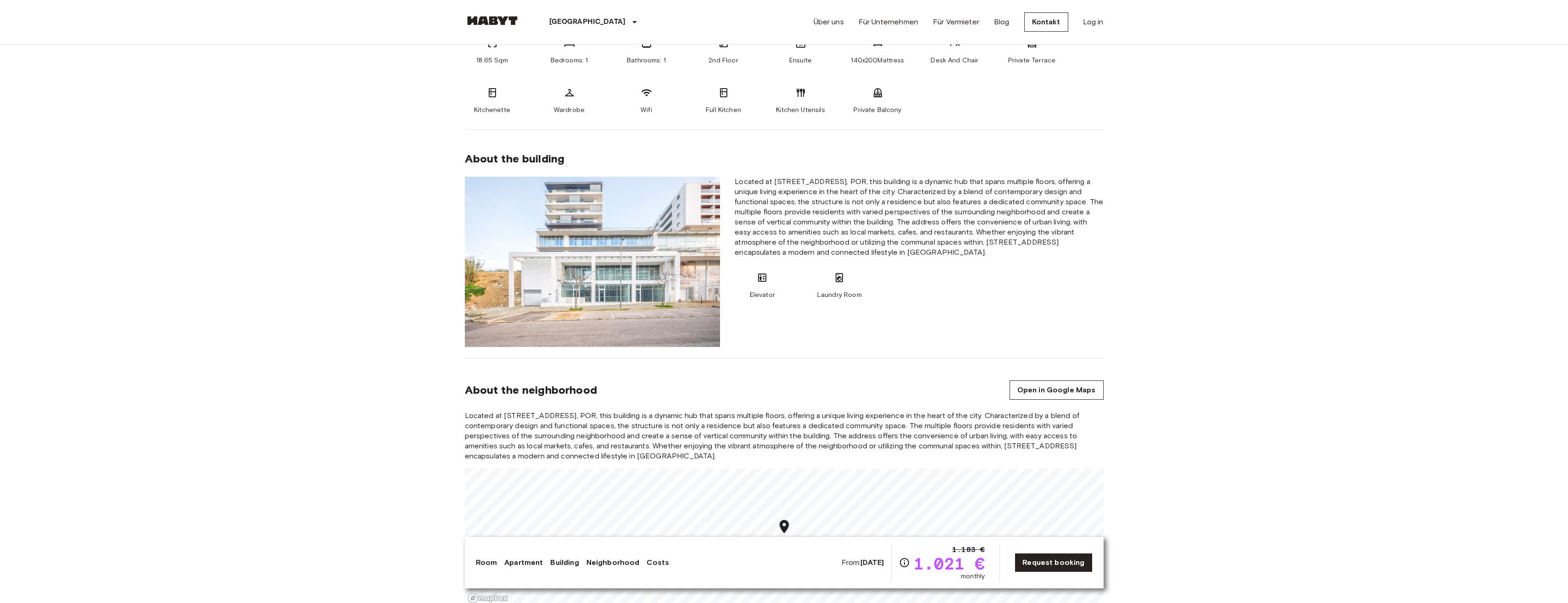
drag, startPoint x: 588, startPoint y: 276, endPoint x: 580, endPoint y: 276, distance: 8.0
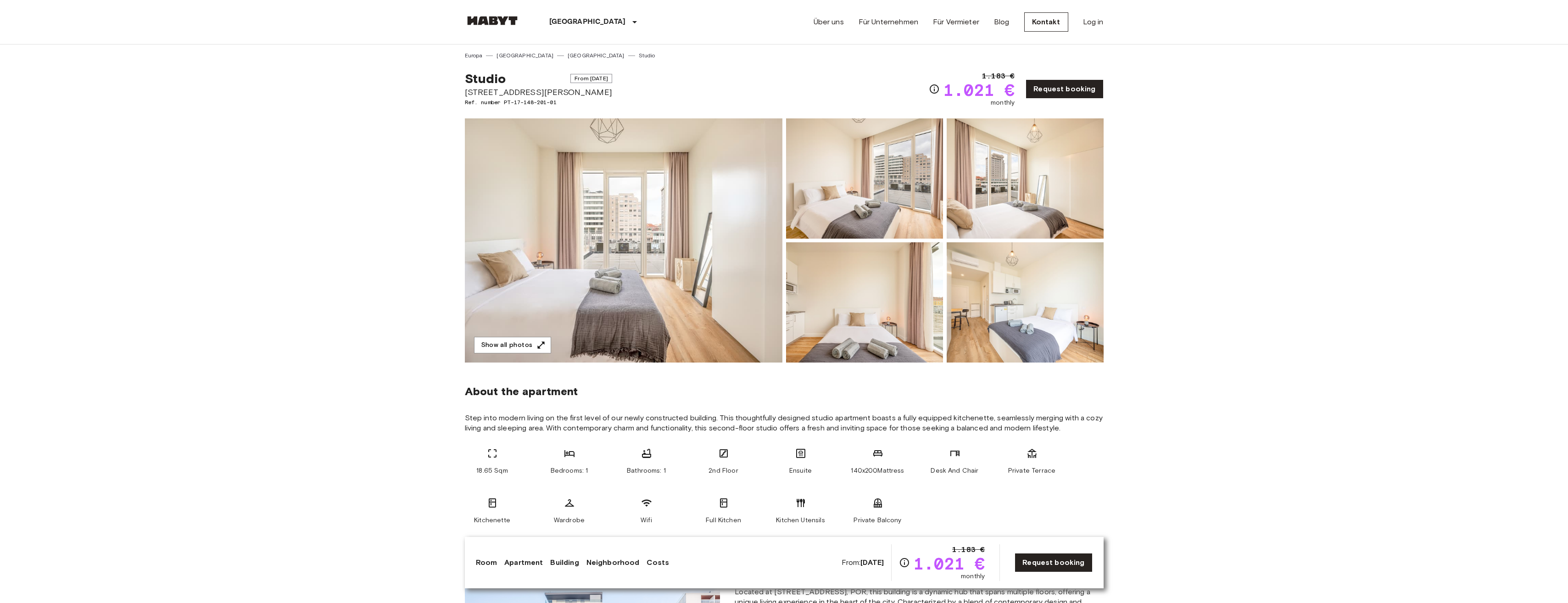
scroll to position [0, 0]
drag, startPoint x: 493, startPoint y: 70, endPoint x: 503, endPoint y: 62, distance: 12.8
